Goal: Information Seeking & Learning: Learn about a topic

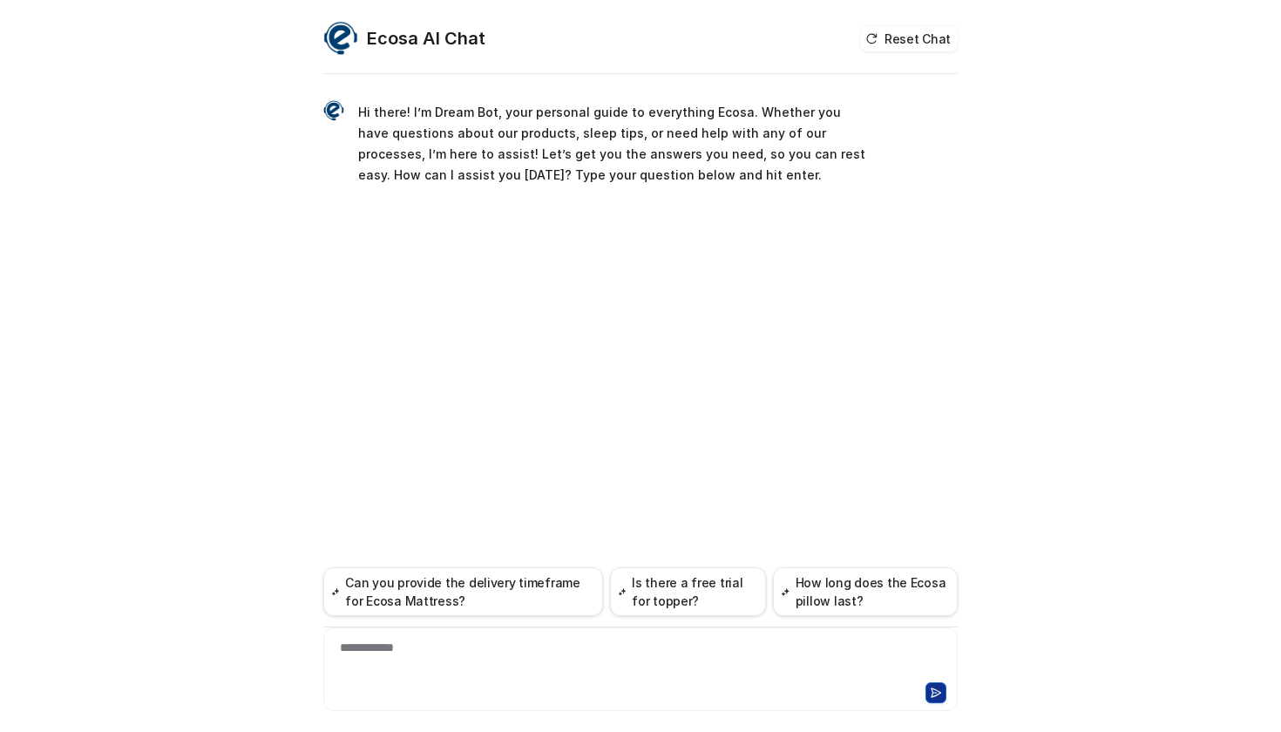
click at [689, 295] on div "**********" at bounding box center [640, 405] width 634 height 654
click at [544, 645] on div at bounding box center [641, 659] width 626 height 40
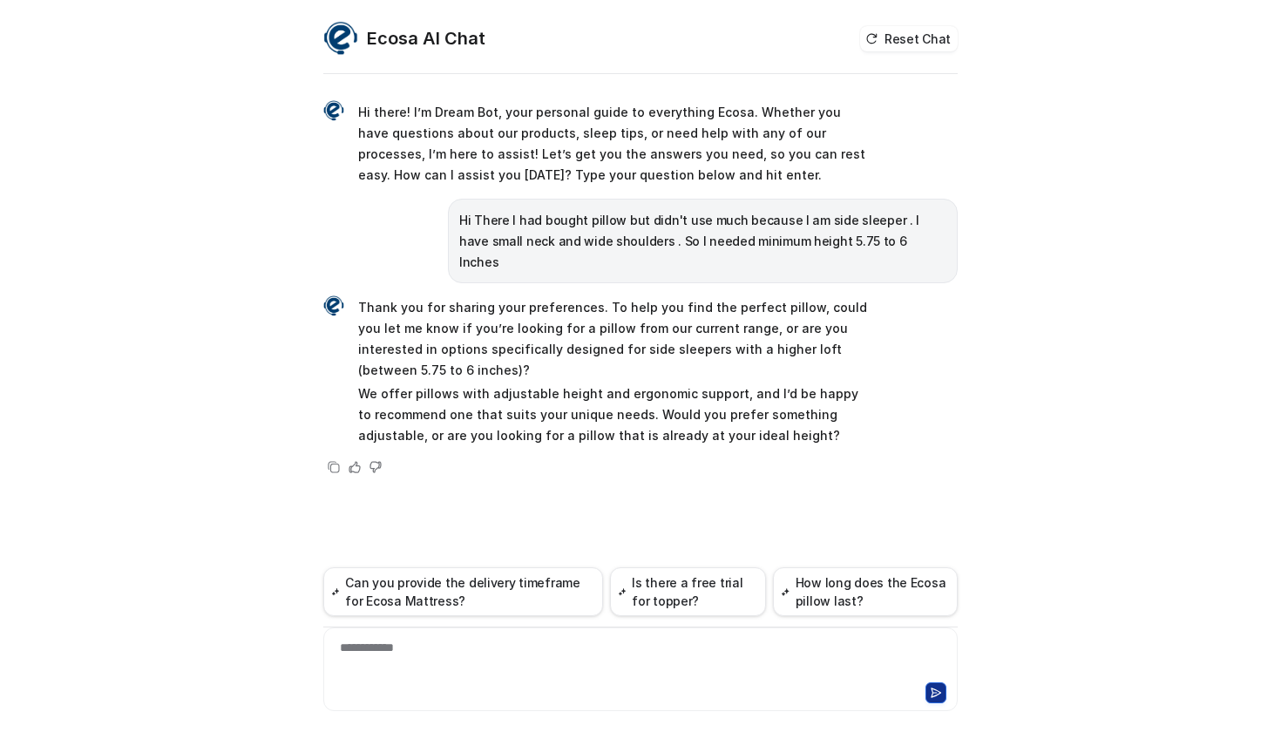
click at [483, 650] on div "**********" at bounding box center [641, 659] width 626 height 40
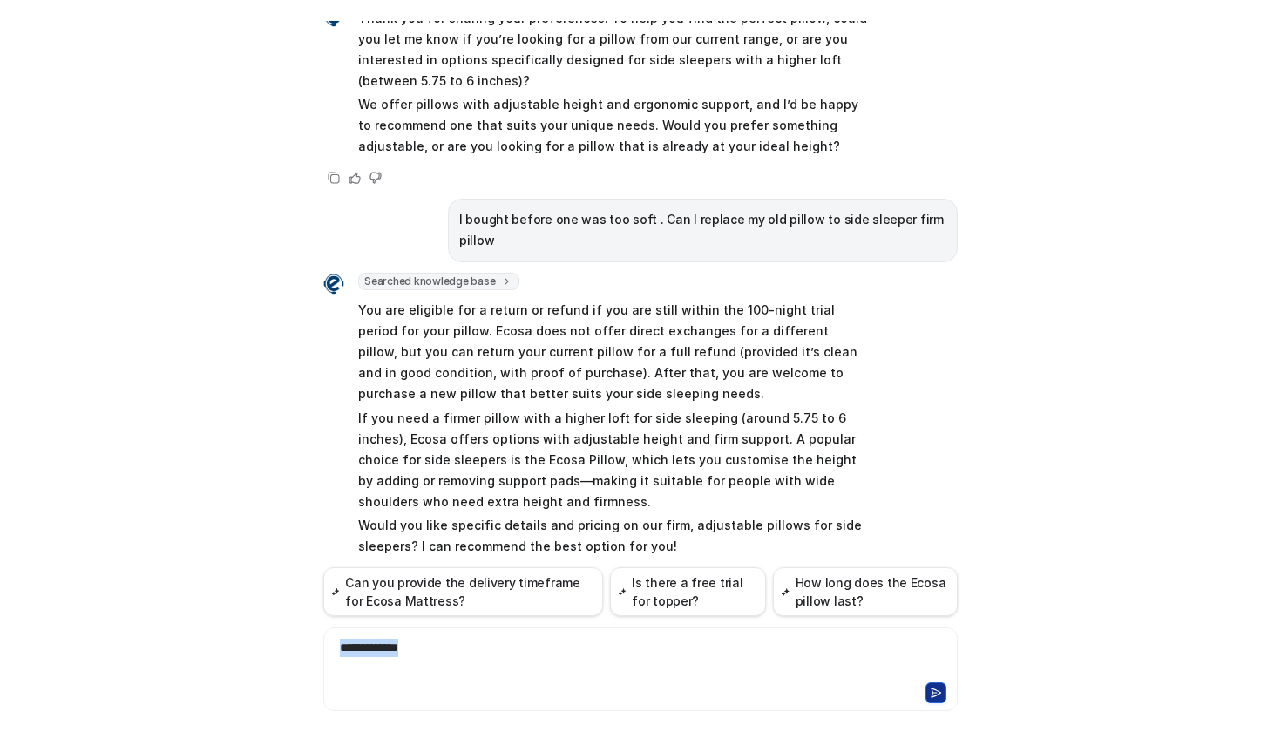
drag, startPoint x: 480, startPoint y: 661, endPoint x: 275, endPoint y: 637, distance: 206.2
click at [275, 637] on div "Ecosa AI Chat Reset Chat Hi there! I’m Dream Bot, your personal guide to everyt…" at bounding box center [640, 366] width 1281 height 732
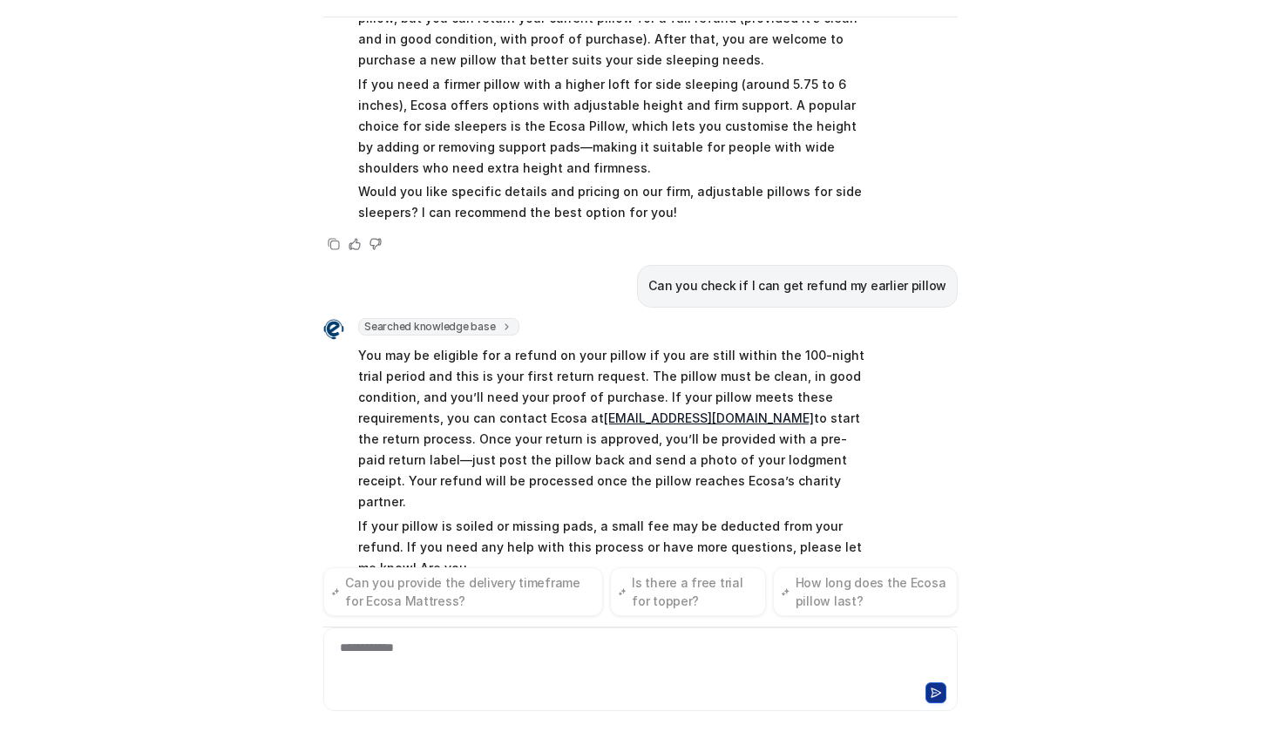
scroll to position [587, 0]
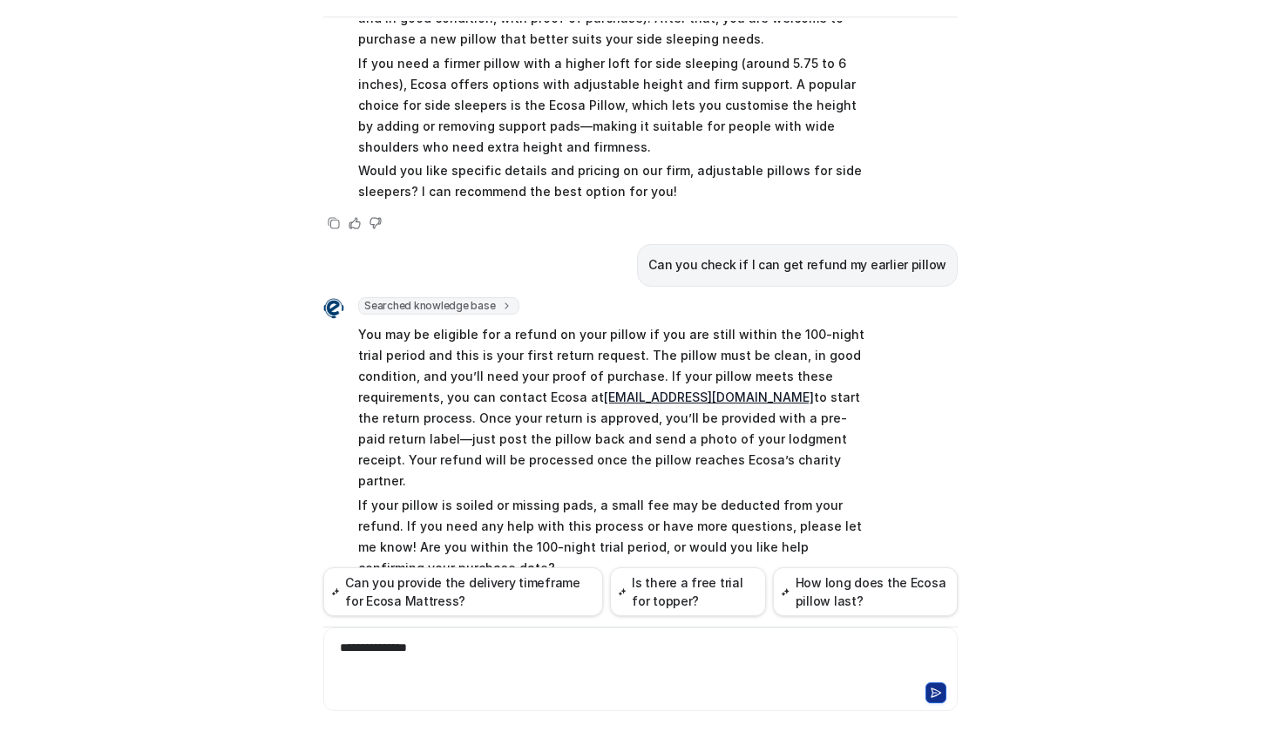
click at [687, 648] on div "**********" at bounding box center [641, 659] width 626 height 40
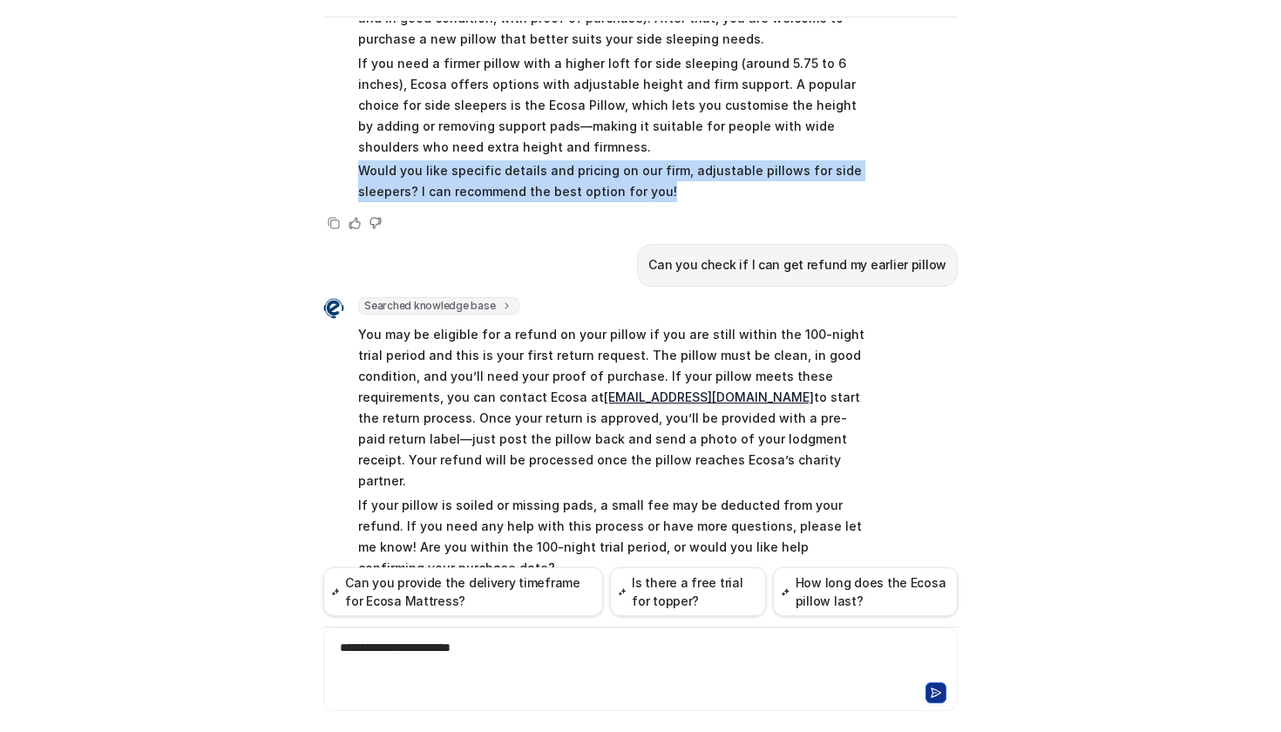
drag, startPoint x: 362, startPoint y: 124, endPoint x: 633, endPoint y: 159, distance: 274.1
click at [633, 160] on p "Would you like specific details and pricing on our firm, adjustable pillows for…" at bounding box center [613, 181] width 510 height 42
copy p "Would you like specific details and pricing on our firm, adjustable pillows for…"
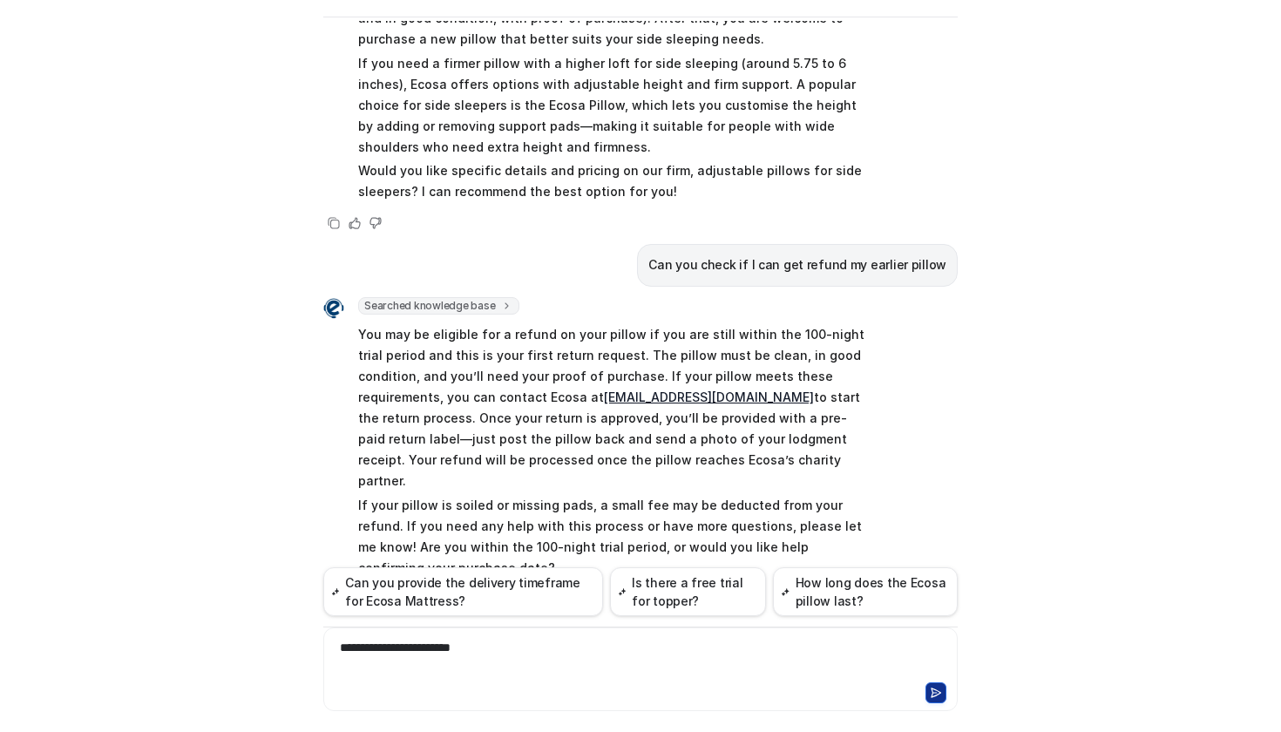
click at [599, 654] on div "**********" at bounding box center [641, 659] width 626 height 40
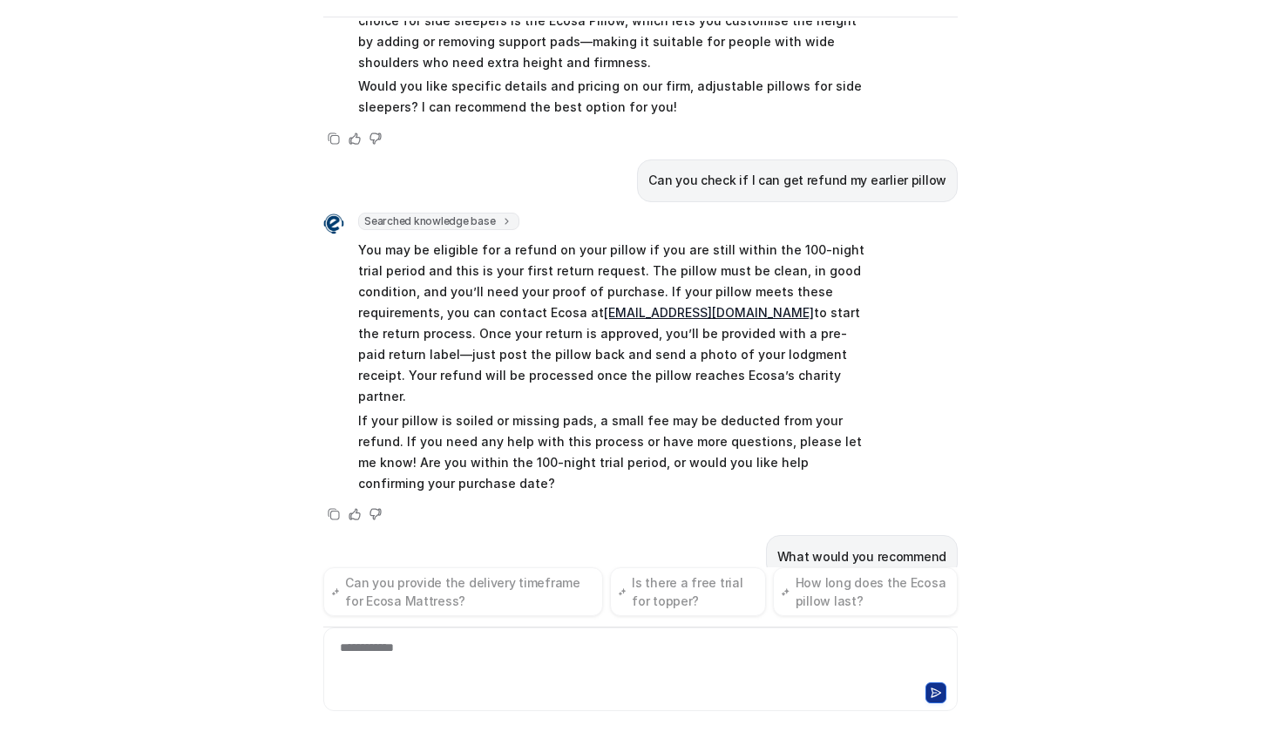
scroll to position [701, 0]
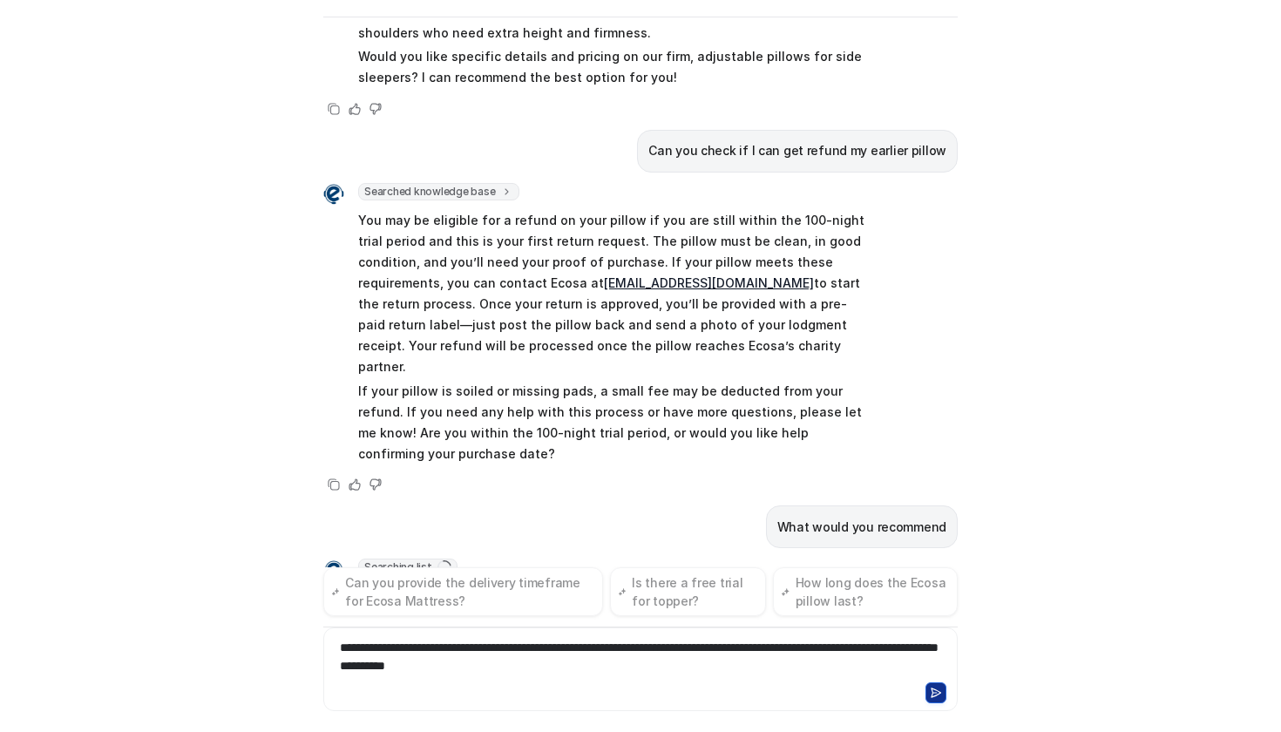
click at [938, 694] on button at bounding box center [935, 692] width 21 height 21
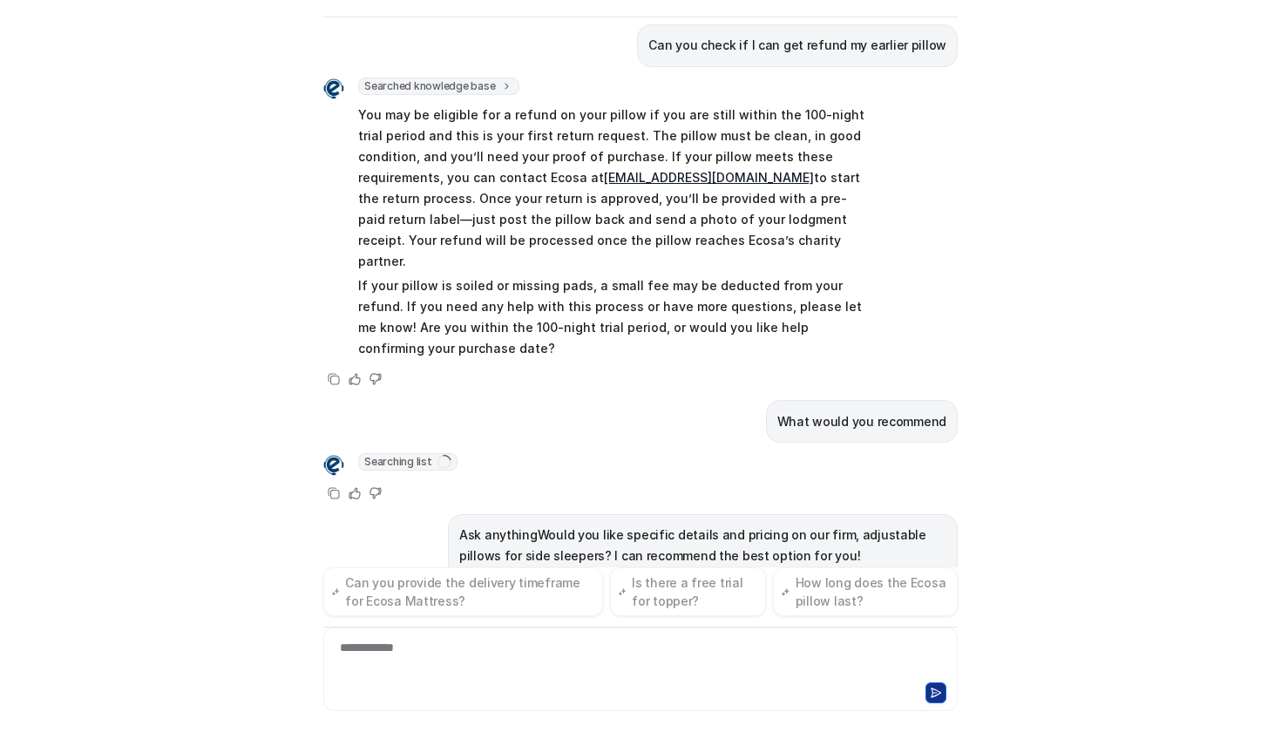
scroll to position [859, 0]
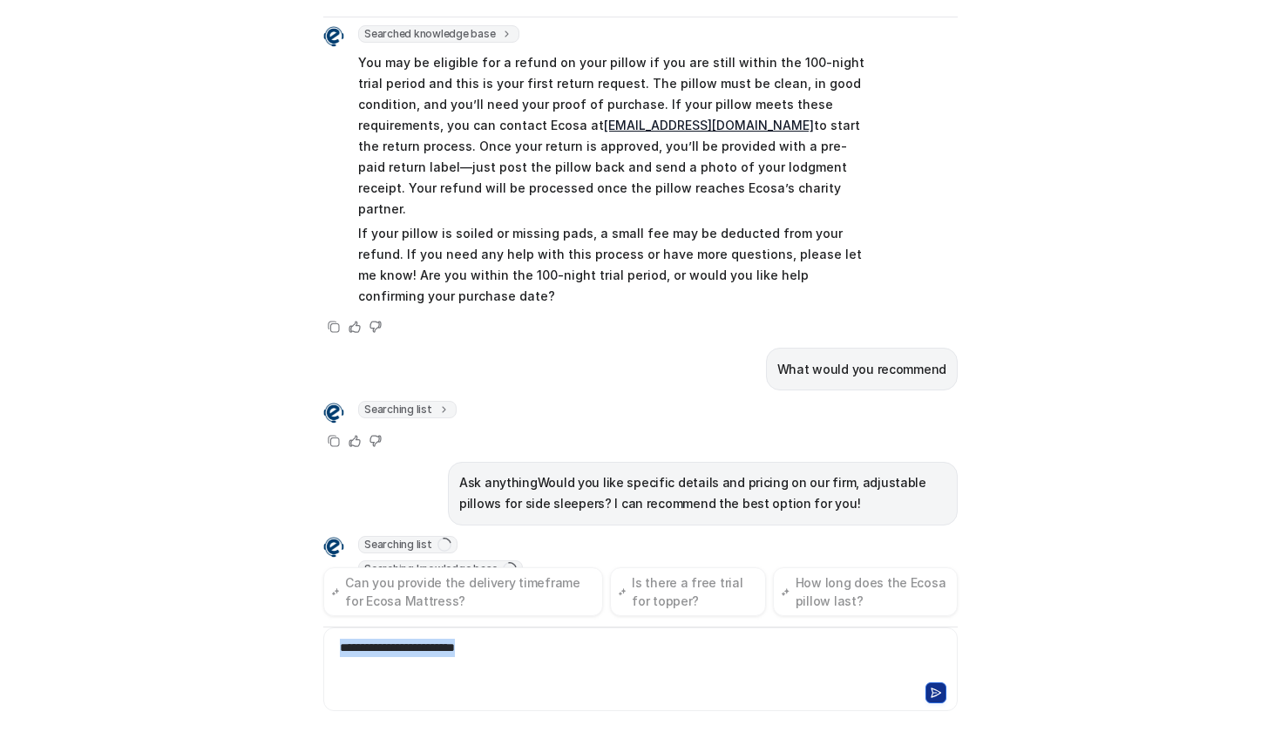
drag, startPoint x: 529, startPoint y: 647, endPoint x: 176, endPoint y: 641, distance: 352.9
click at [176, 641] on div "Ecosa AI Chat Reset Chat Hi there! I’m Dream Bot, your personal guide to everyt…" at bounding box center [640, 366] width 1281 height 732
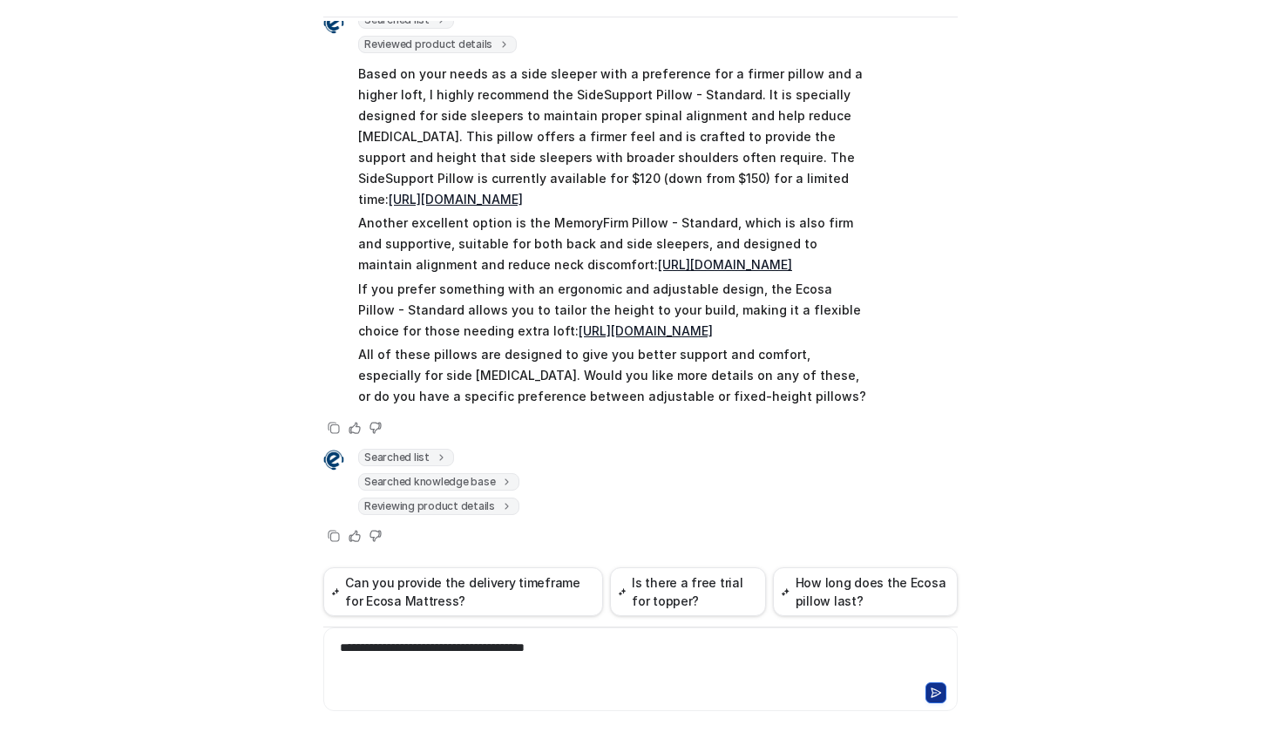
scroll to position [0, 0]
drag, startPoint x: 621, startPoint y: 653, endPoint x: 301, endPoint y: 642, distance: 320.8
click at [301, 642] on div "Ecosa AI Chat Reset Chat Hi there! I’m Dream Bot, your personal guide to everyt…" at bounding box center [640, 366] width 1281 height 732
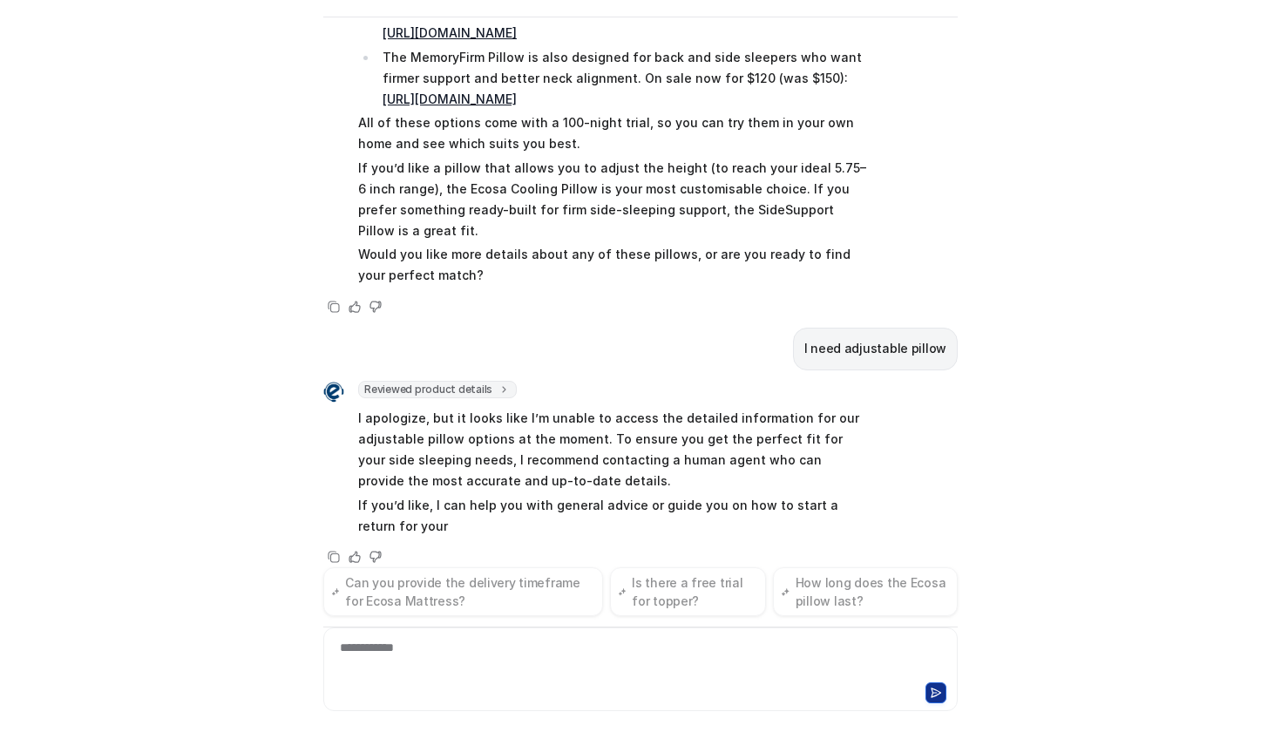
scroll to position [4252, 0]
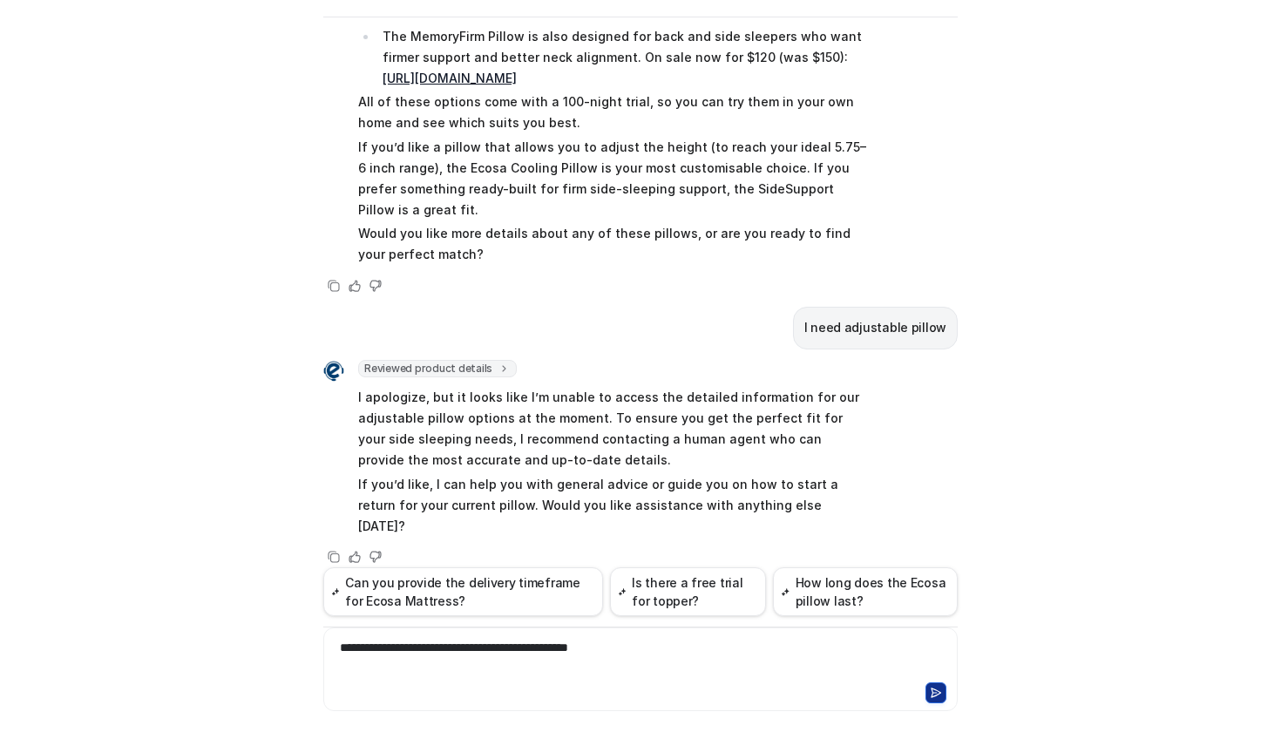
click at [705, 654] on div "**********" at bounding box center [641, 659] width 626 height 40
click at [938, 691] on button at bounding box center [935, 692] width 21 height 21
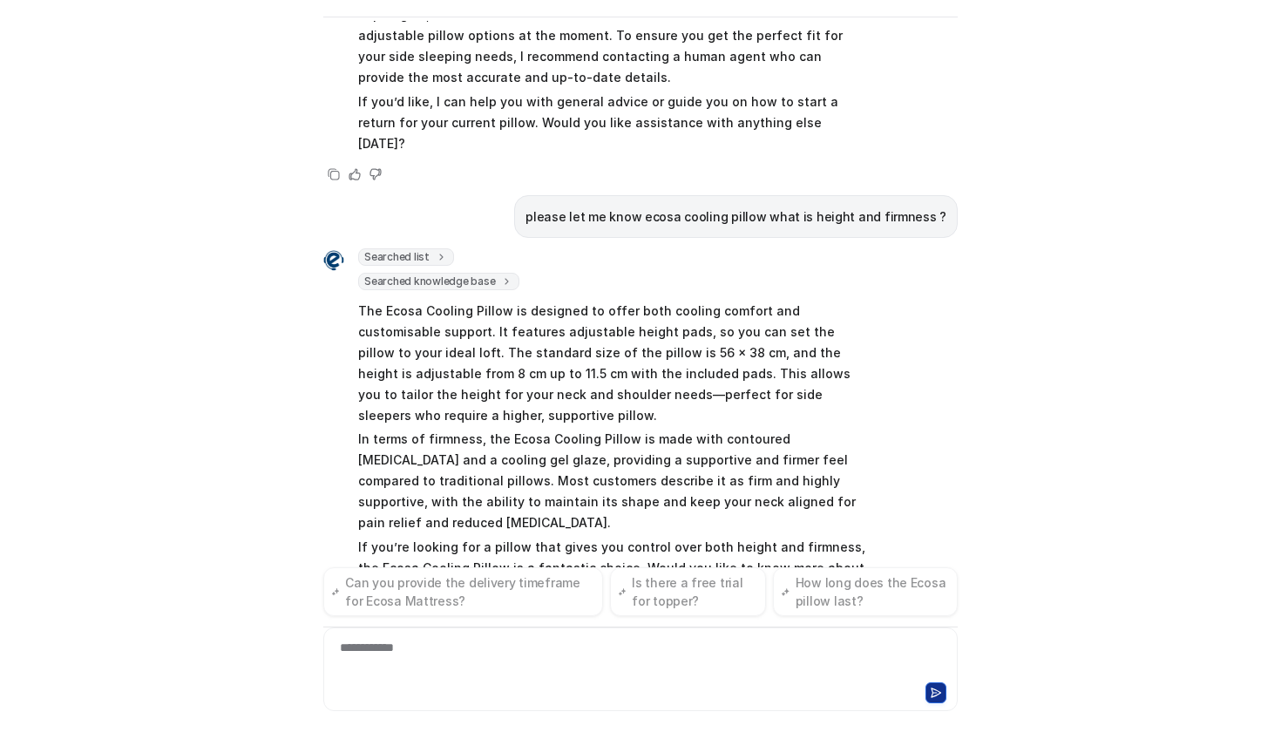
scroll to position [4656, 0]
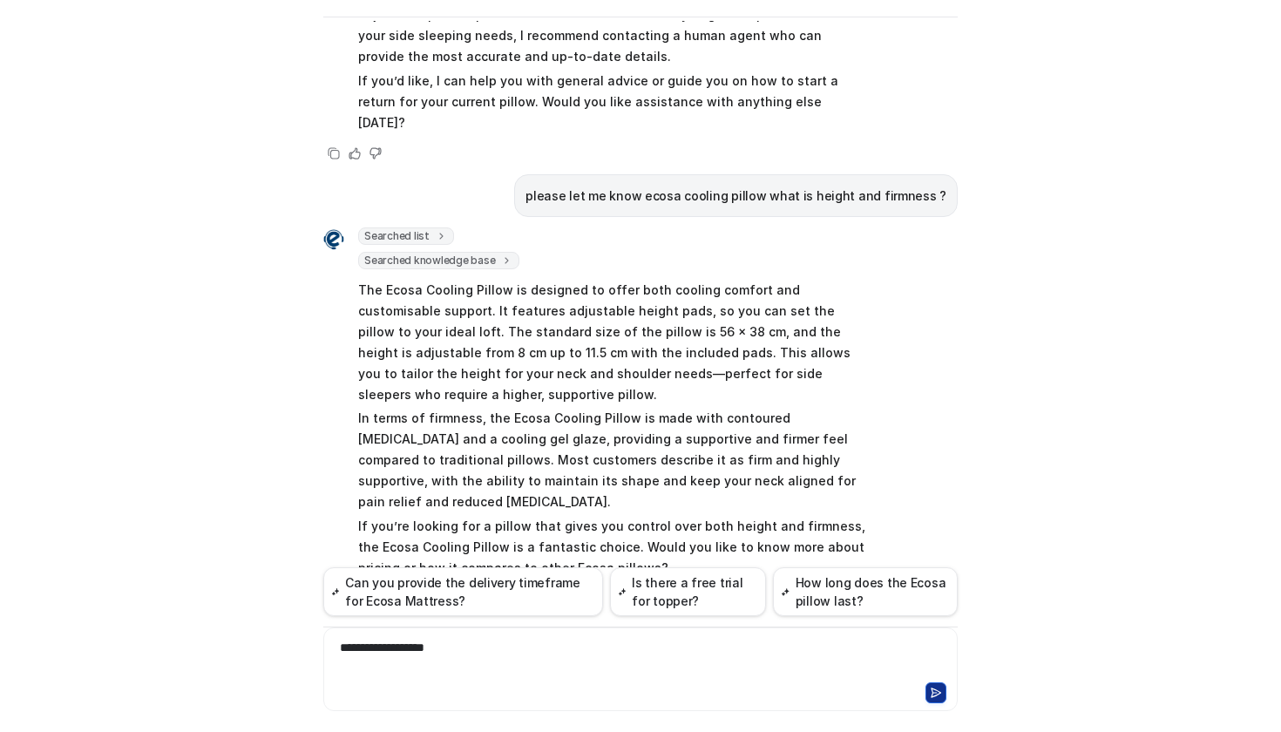
click at [502, 648] on div "**********" at bounding box center [641, 659] width 626 height 40
click at [933, 689] on button at bounding box center [935, 692] width 21 height 21
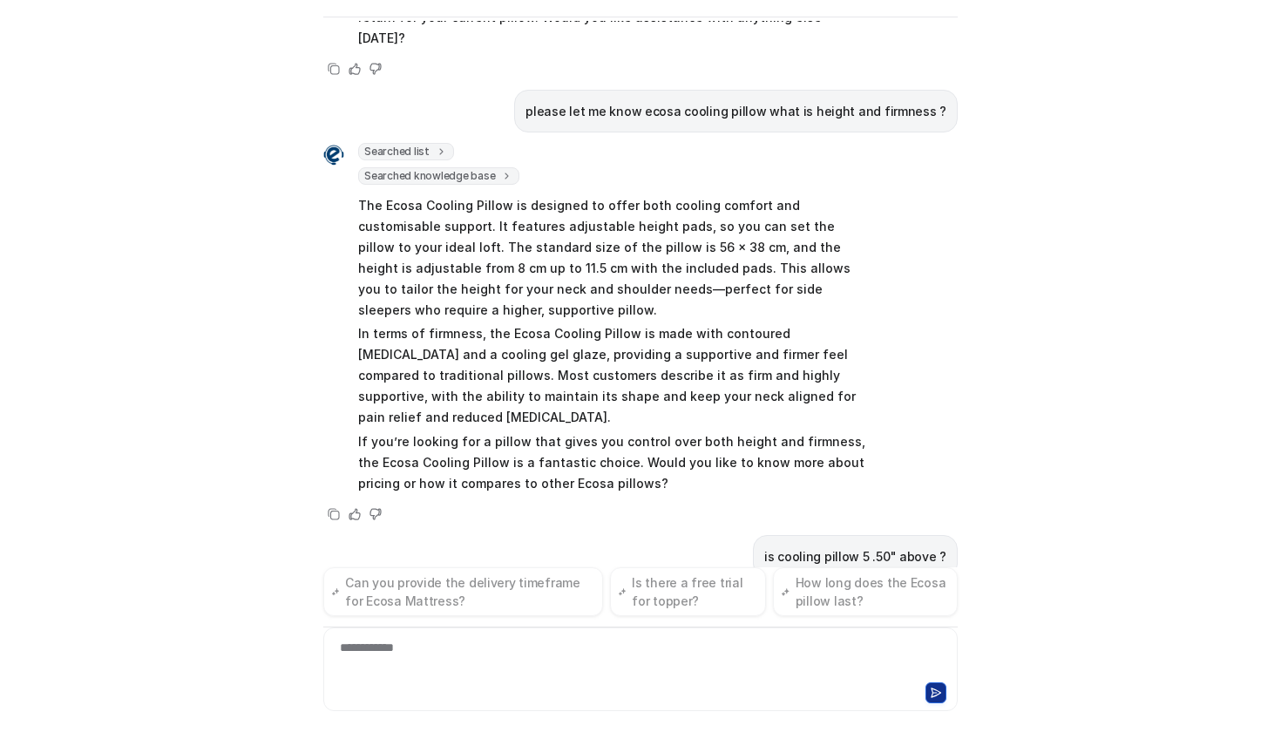
scroll to position [4770, 0]
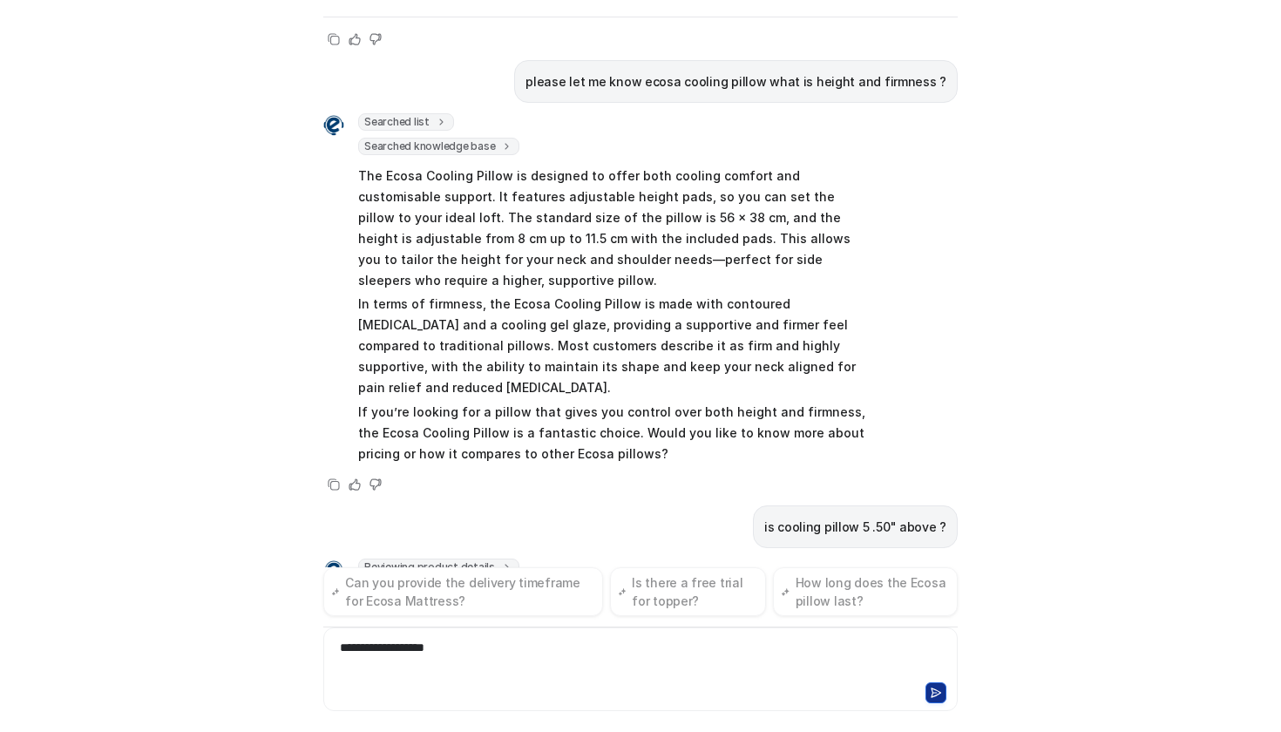
click at [936, 696] on button at bounding box center [935, 692] width 21 height 21
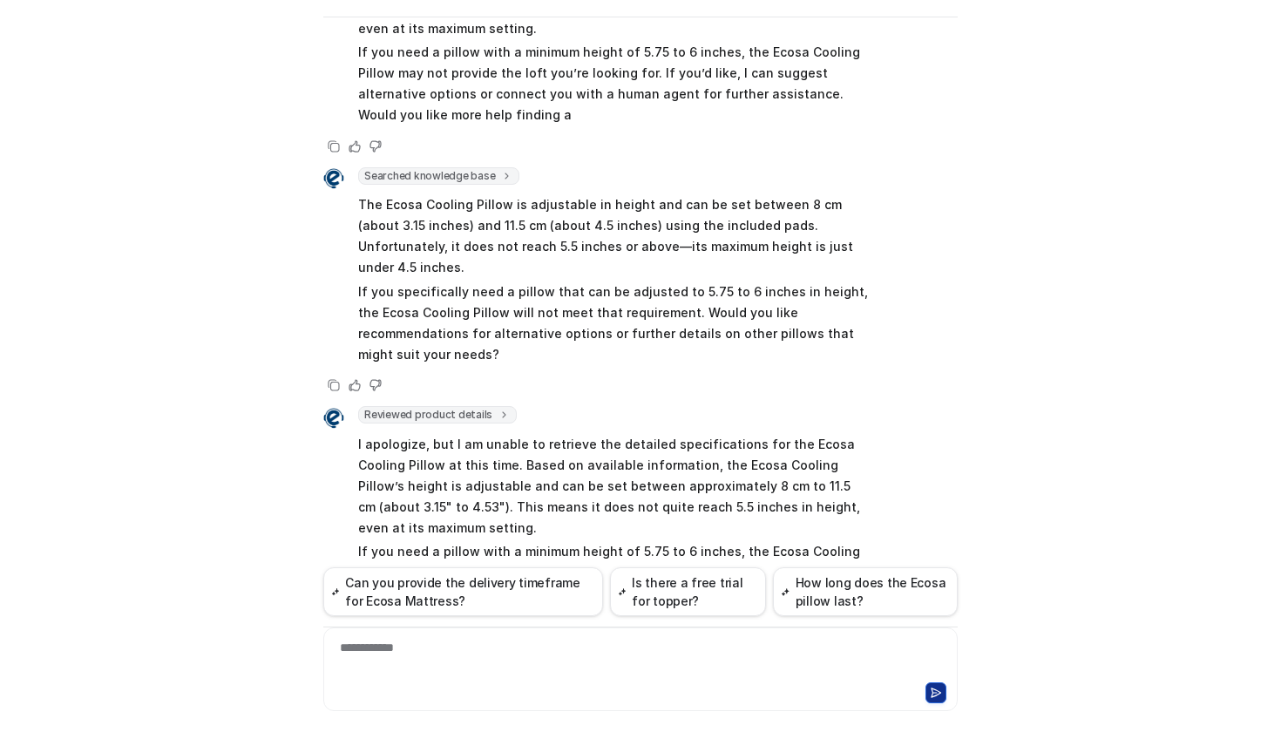
scroll to position [10512, 0]
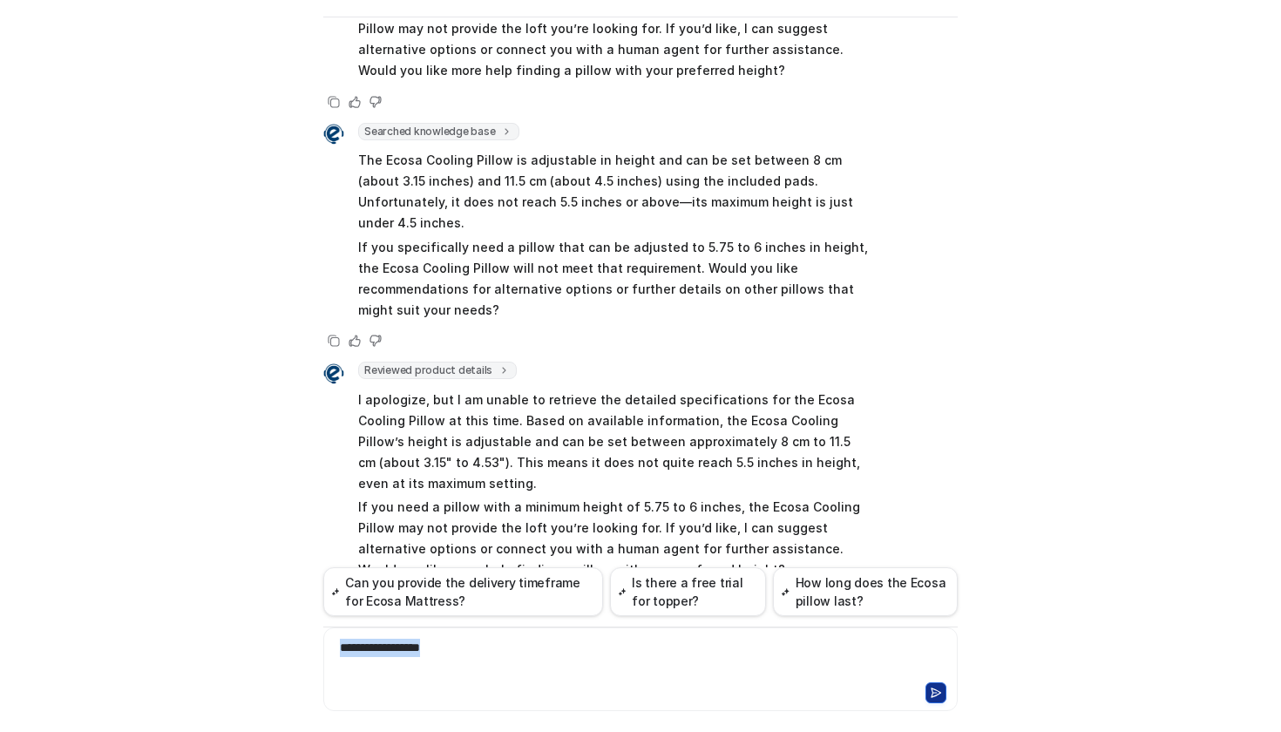
drag, startPoint x: 544, startPoint y: 648, endPoint x: 237, endPoint y: 635, distance: 307.0
click at [237, 635] on div "Ecosa AI Chat Reset Chat Hi there! I’m Dream Bot, your personal guide to everyt…" at bounding box center [640, 366] width 1281 height 732
click at [930, 685] on button at bounding box center [935, 692] width 21 height 21
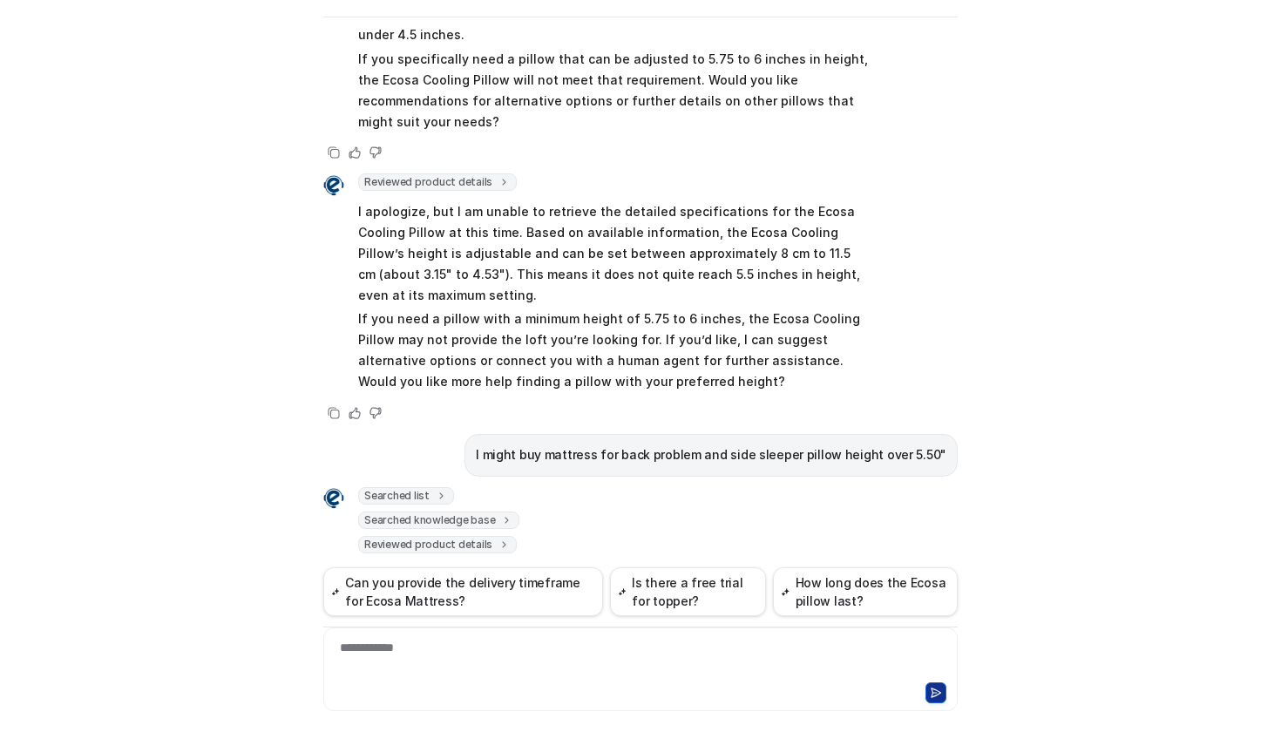
scroll to position [57, 0]
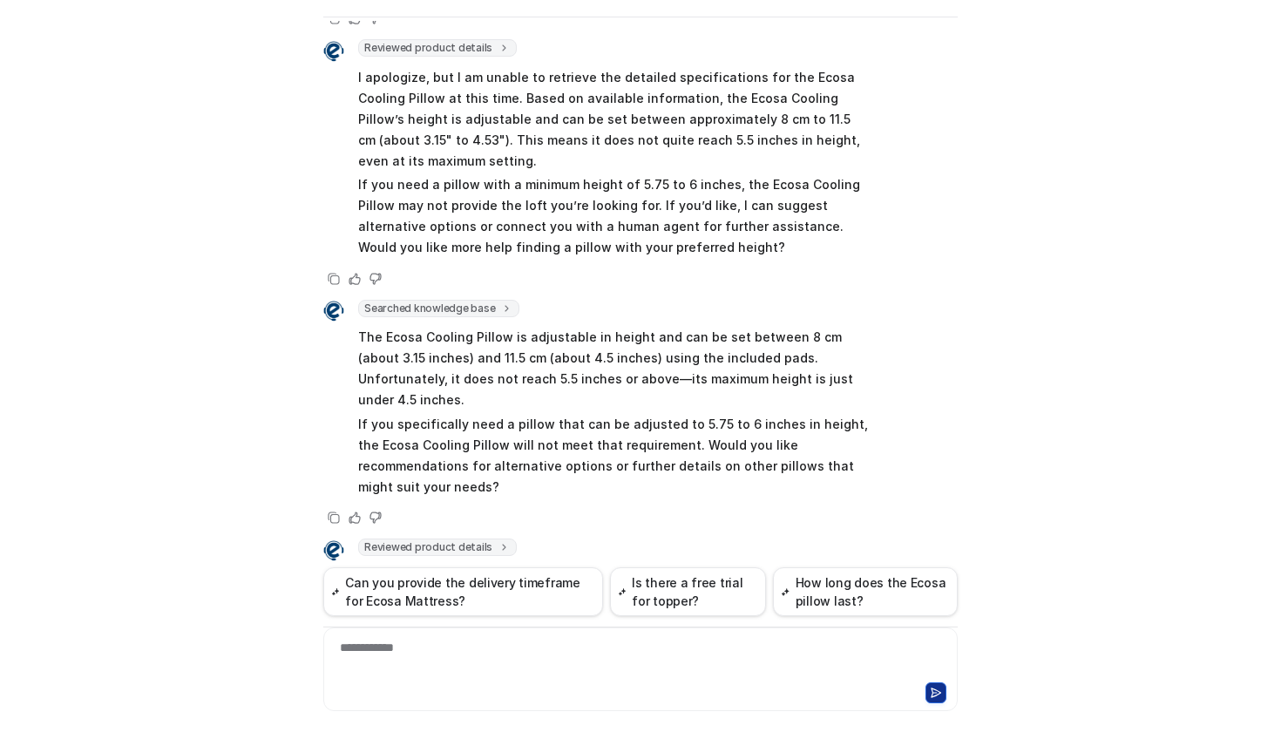
scroll to position [10977, 0]
